Goal: Navigation & Orientation: Find specific page/section

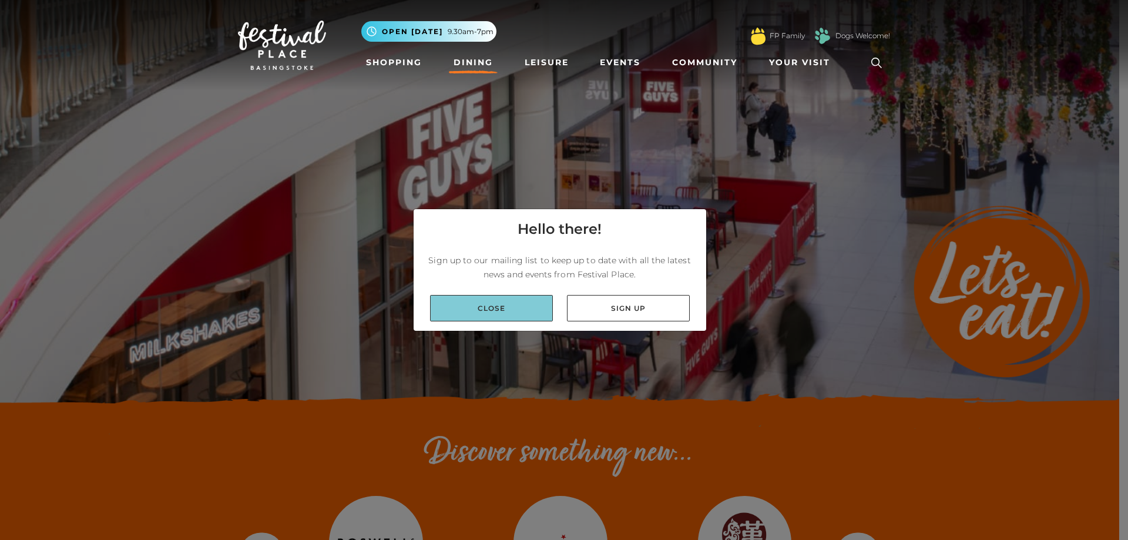
click at [507, 320] on link "Close" at bounding box center [491, 308] width 123 height 26
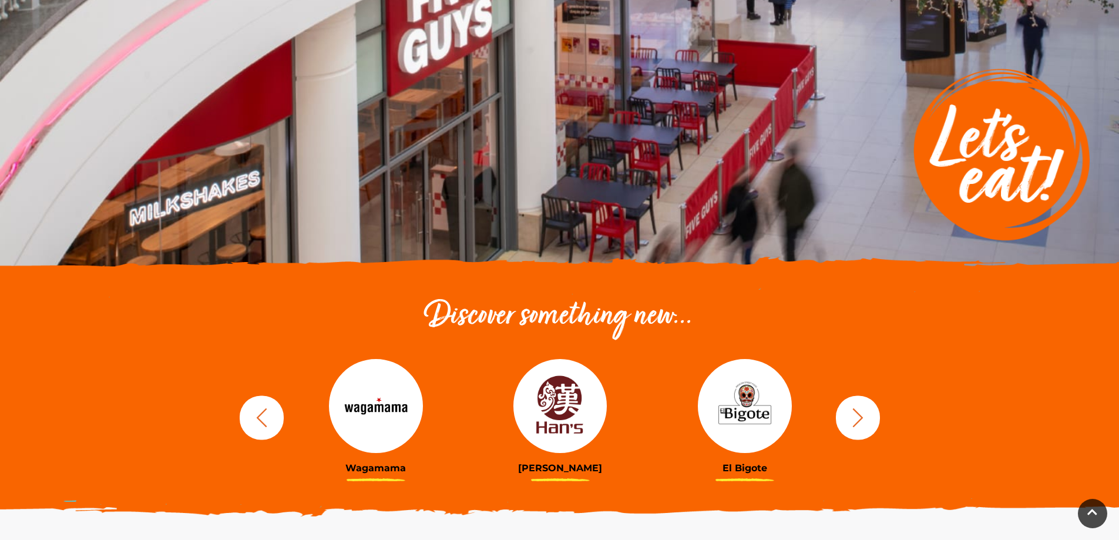
scroll to position [157, 0]
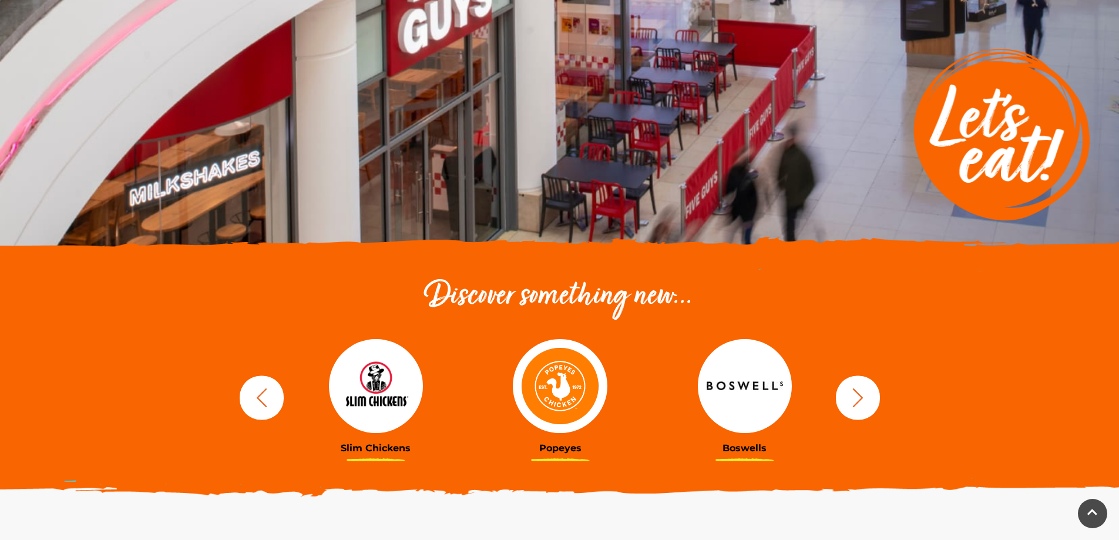
click at [536, 382] on img at bounding box center [560, 386] width 94 height 94
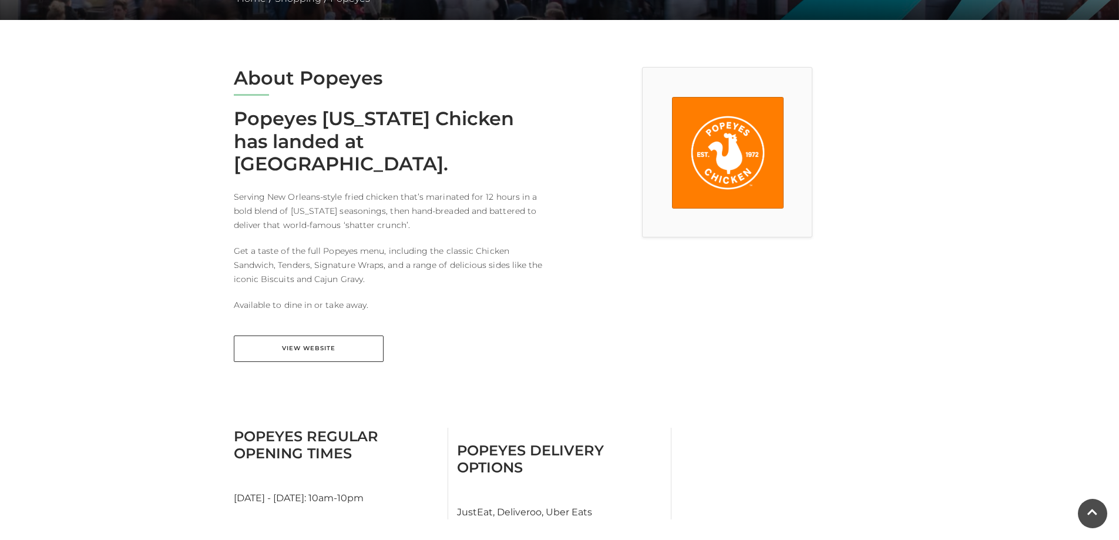
scroll to position [274, 0]
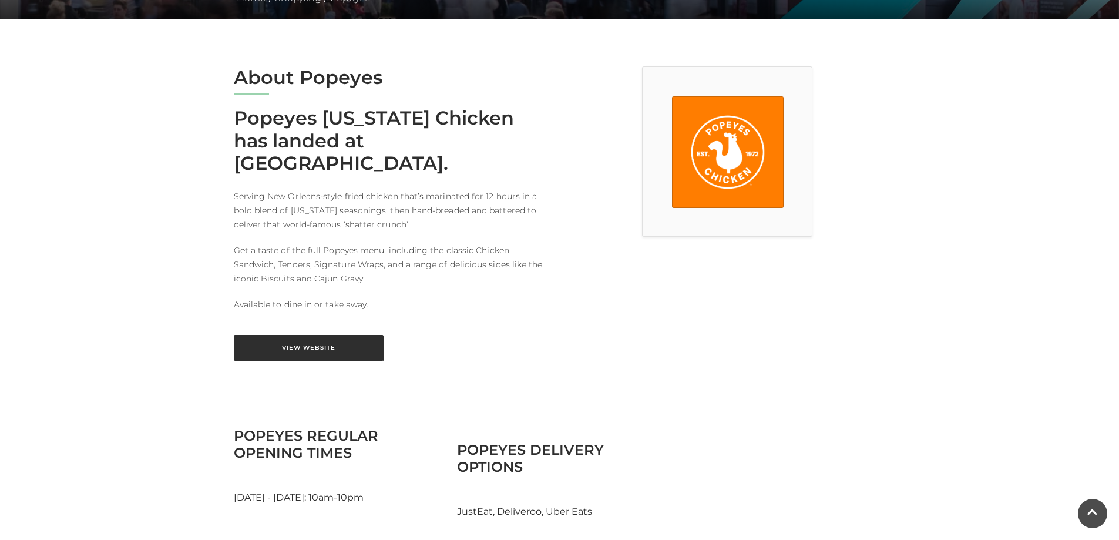
click at [317, 335] on link "View Website" at bounding box center [309, 348] width 150 height 26
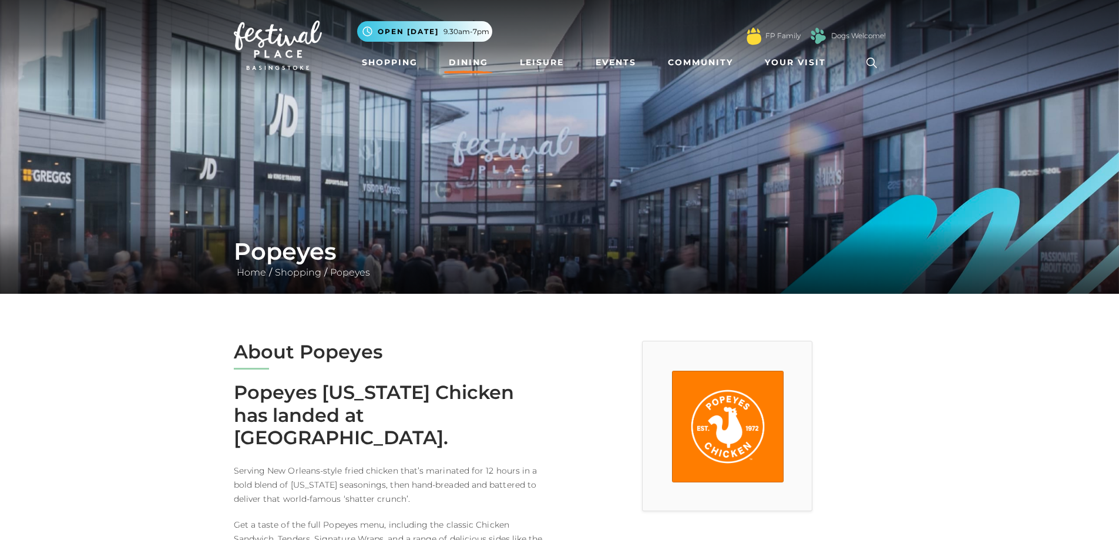
click at [461, 62] on link "Dining" at bounding box center [468, 63] width 49 height 22
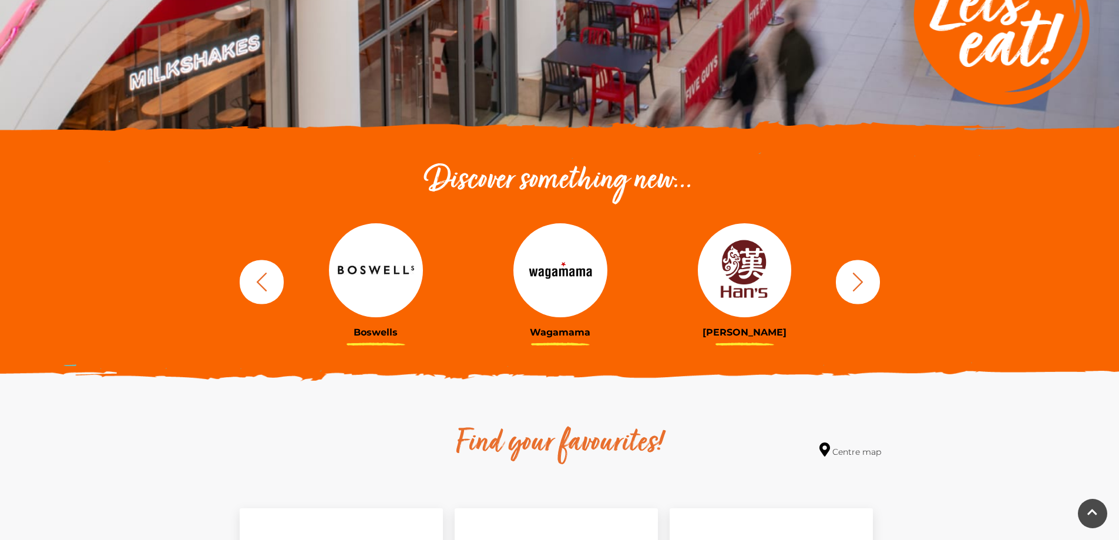
scroll to position [274, 0]
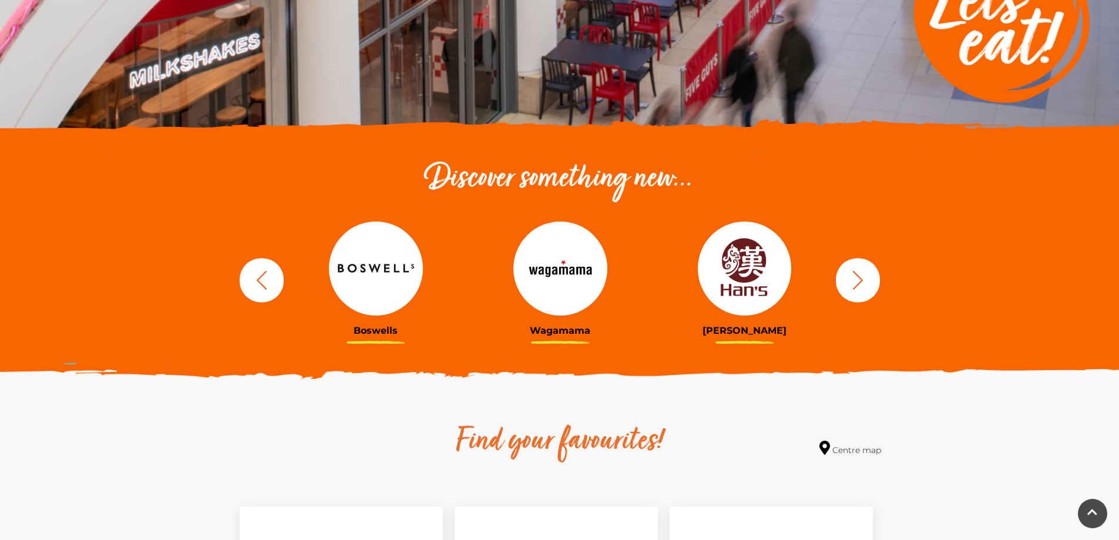
click at [851, 277] on icon "button" at bounding box center [858, 280] width 22 height 22
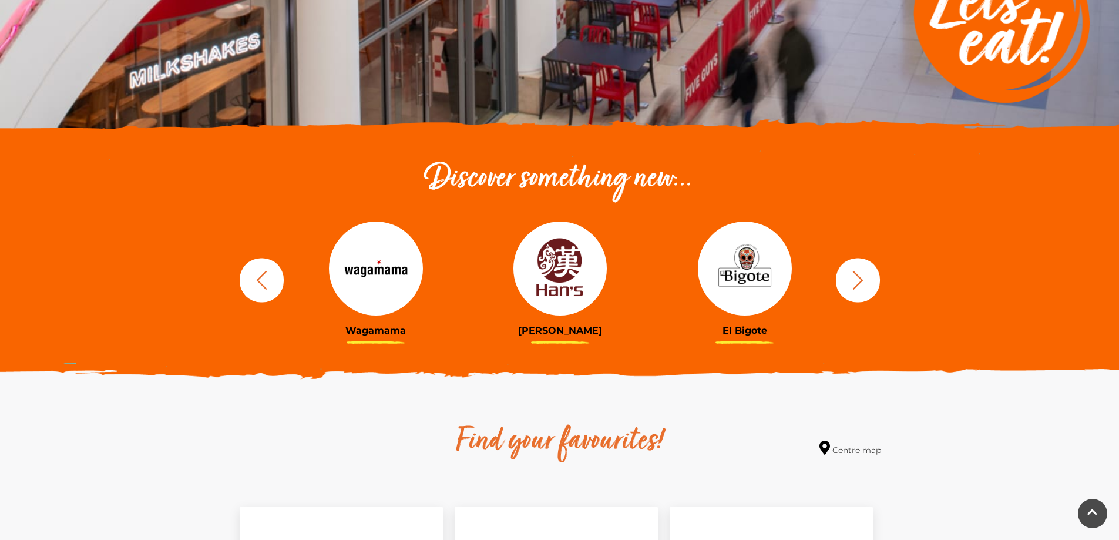
click at [851, 277] on icon "button" at bounding box center [858, 280] width 22 height 22
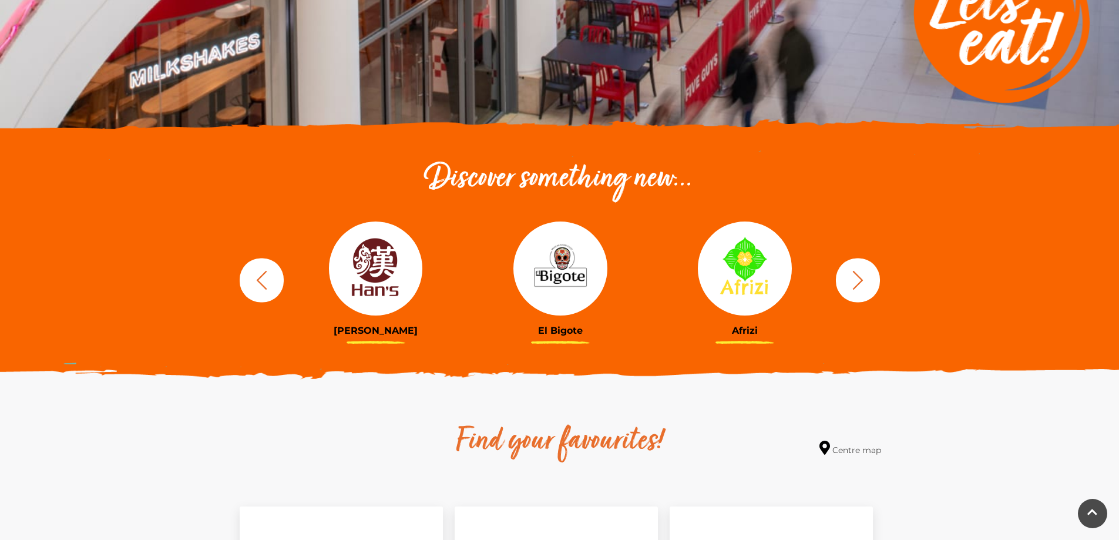
click at [851, 277] on icon "button" at bounding box center [858, 280] width 22 height 22
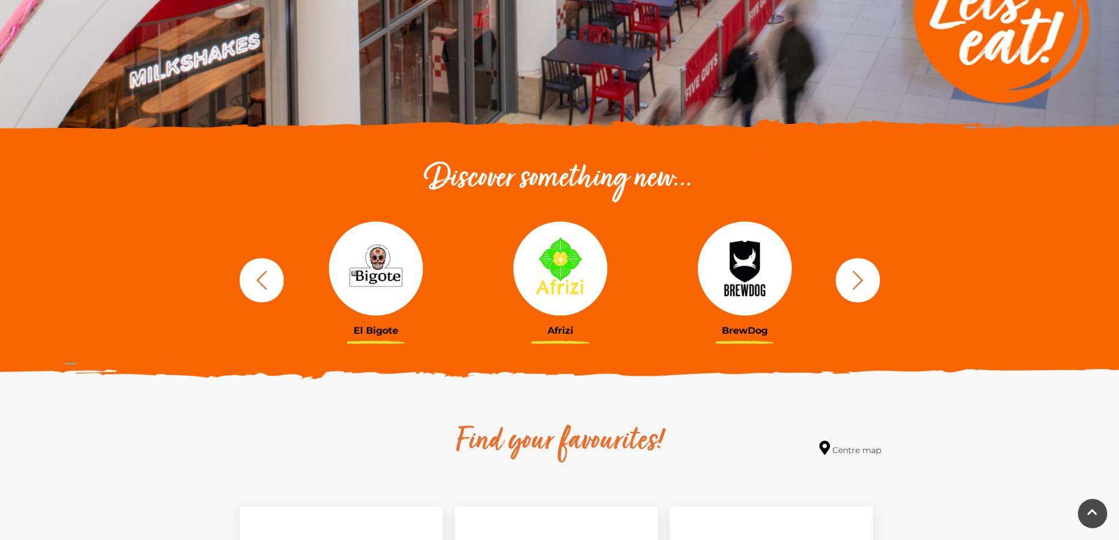
click at [851, 277] on icon "button" at bounding box center [858, 280] width 22 height 22
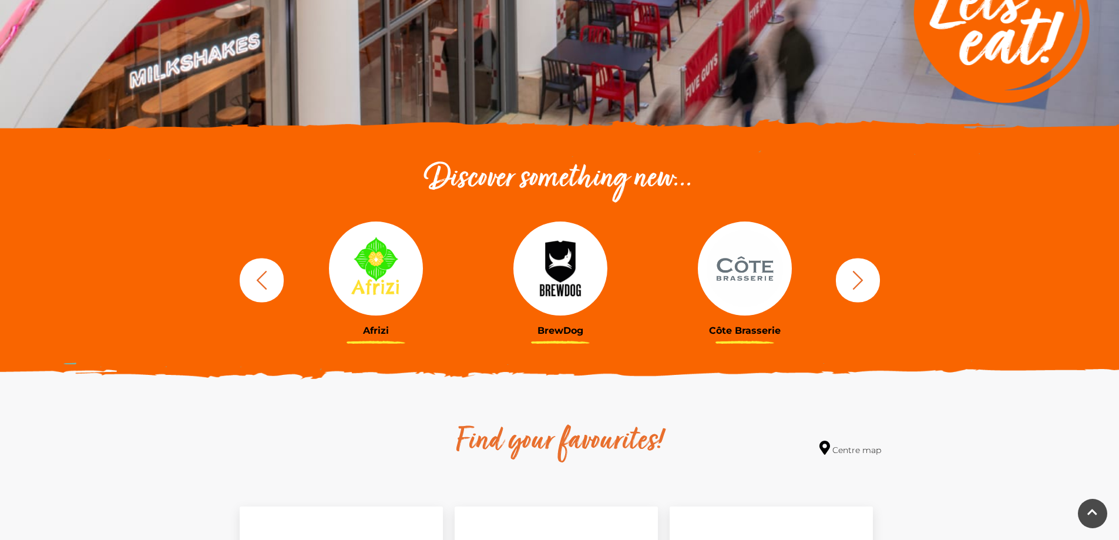
click at [851, 277] on icon "button" at bounding box center [858, 280] width 22 height 22
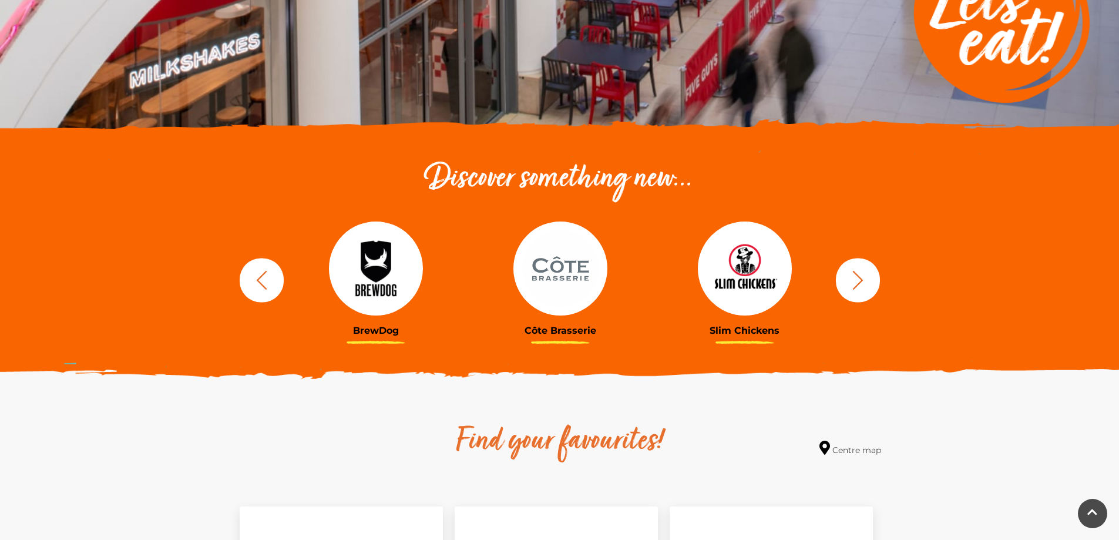
click at [368, 281] on img at bounding box center [376, 269] width 94 height 94
